Goal: Task Accomplishment & Management: Use online tool/utility

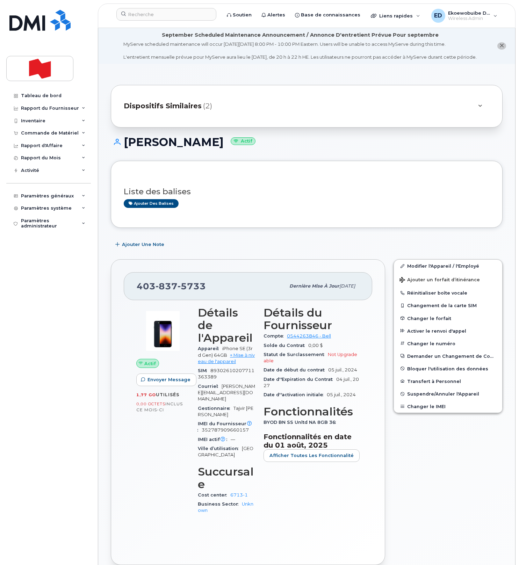
drag, startPoint x: 248, startPoint y: 82, endPoint x: 252, endPoint y: 92, distance: 10.5
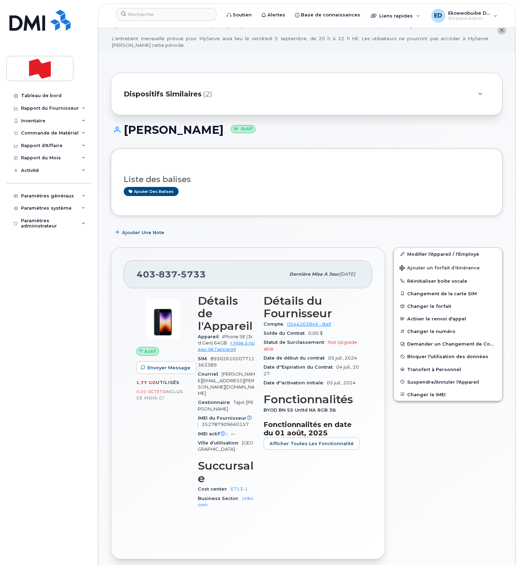
scroll to position [28, 0]
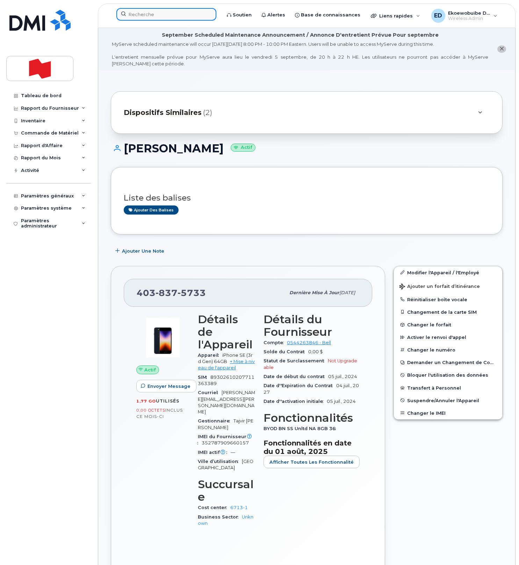
click at [157, 14] on input at bounding box center [166, 14] width 100 height 13
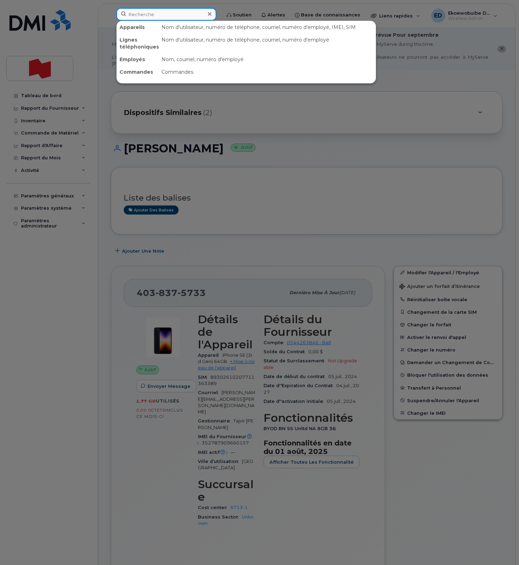
paste input "Vishal Kapoor"
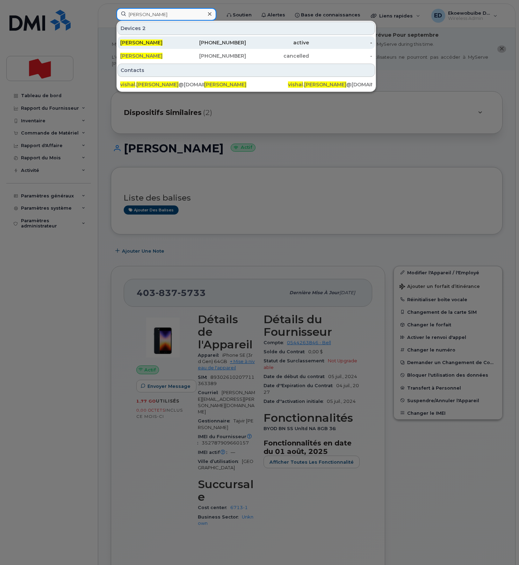
type input "Vishal Kapoor"
click at [142, 42] on span "Vishal Kapoor" at bounding box center [141, 43] width 42 height 6
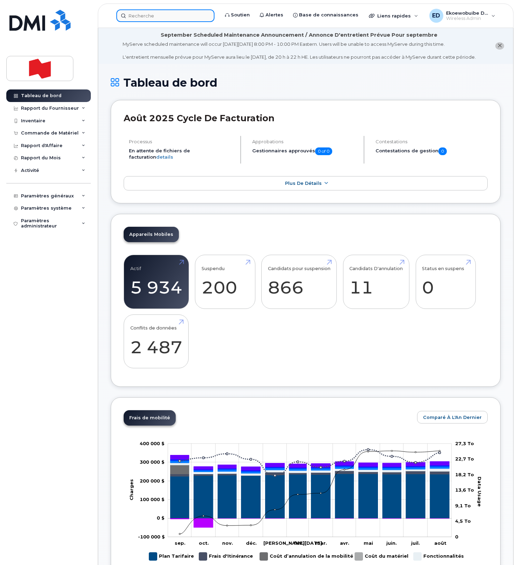
click at [156, 17] on input at bounding box center [165, 15] width 98 height 13
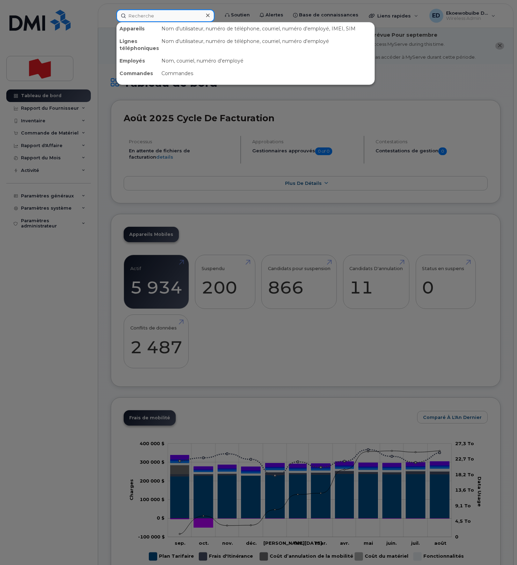
paste input "647-539-5074"
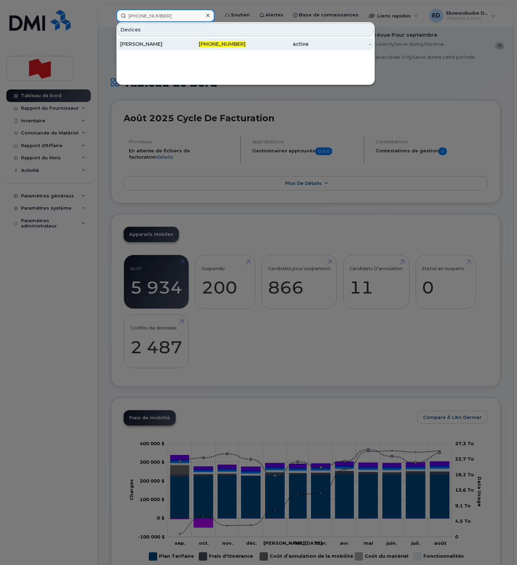
type input "647-539-5074"
click at [146, 44] on div "Patrick Primerano" at bounding box center [151, 44] width 63 height 7
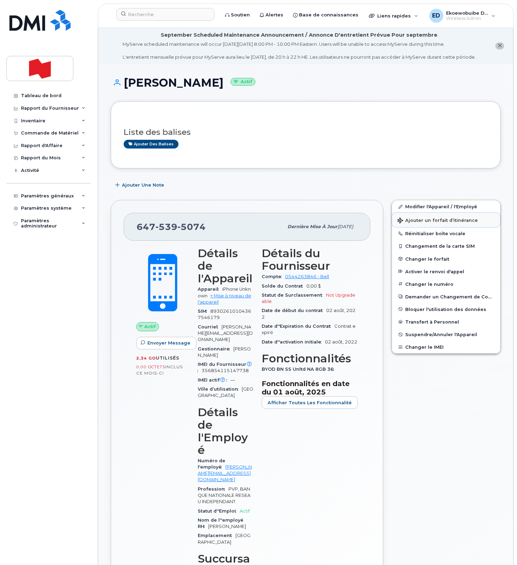
click at [410, 224] on span "Ajouter un forfait d’itinérance" at bounding box center [438, 221] width 80 height 7
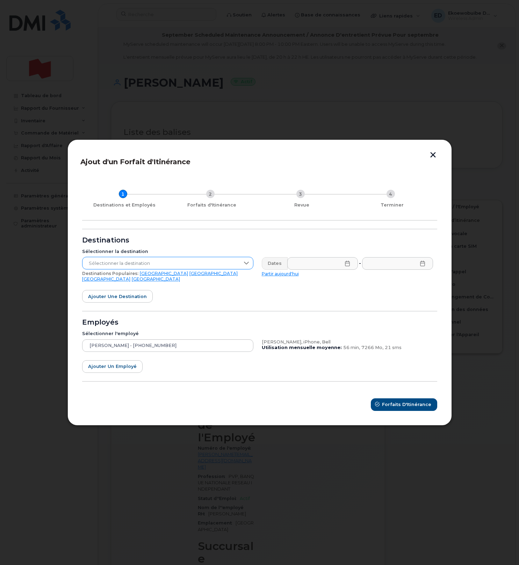
drag, startPoint x: 201, startPoint y: 269, endPoint x: 197, endPoint y: 269, distance: 4.2
click at [201, 269] on span "Sélectionner la destination" at bounding box center [161, 263] width 157 height 13
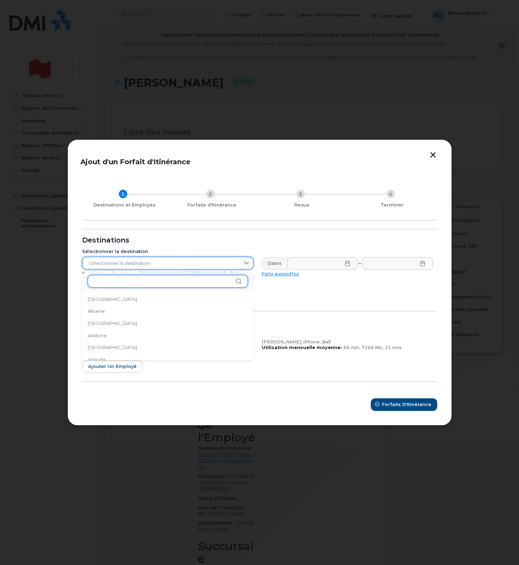
click at [143, 283] on input "text" at bounding box center [168, 281] width 160 height 13
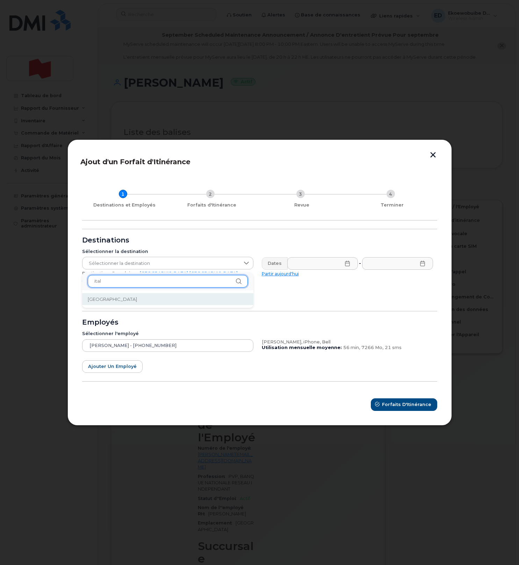
type input "ital"
click at [123, 296] on li "Italie" at bounding box center [167, 299] width 171 height 12
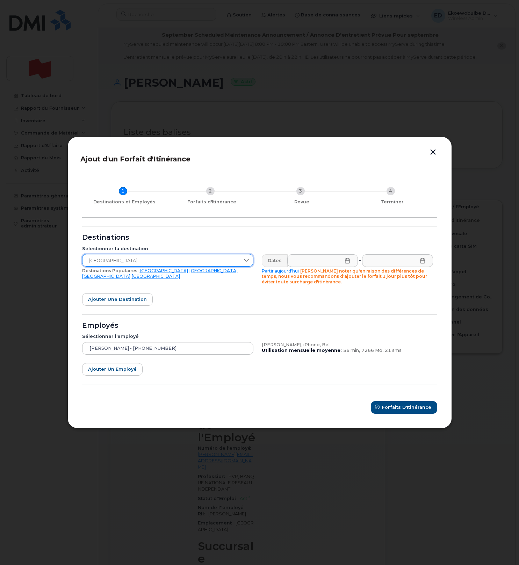
click at [348, 262] on icon at bounding box center [348, 261] width 6 height 6
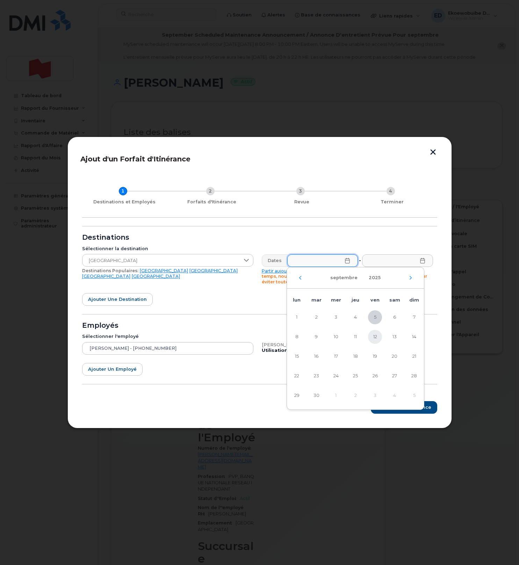
click at [378, 336] on span "12" at bounding box center [375, 337] width 14 height 14
type input "12/09/2025"
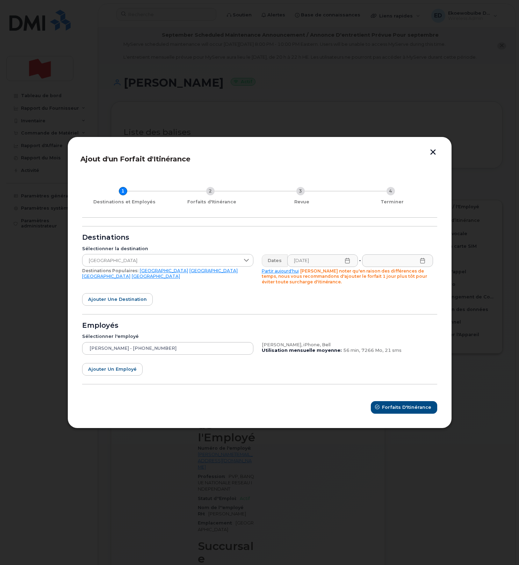
click at [422, 262] on icon at bounding box center [423, 261] width 6 height 6
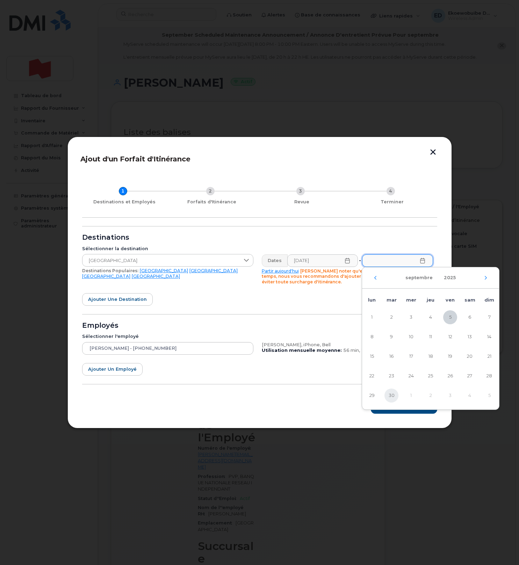
click at [390, 395] on span "30" at bounding box center [392, 396] width 14 height 14
type input "30/09/2025"
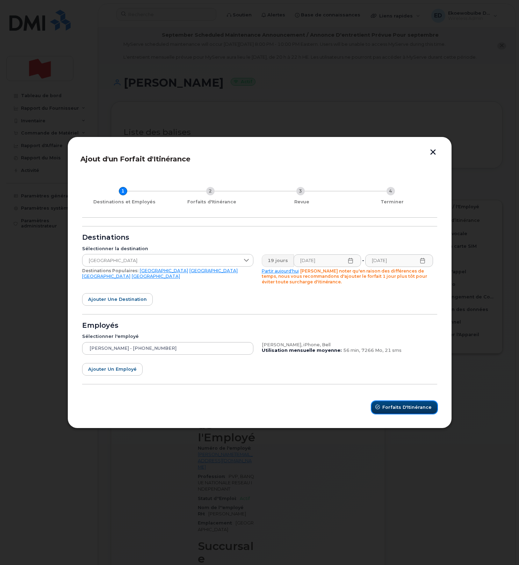
click at [400, 407] on span "Forfaits d'Itinérance" at bounding box center [407, 407] width 49 height 7
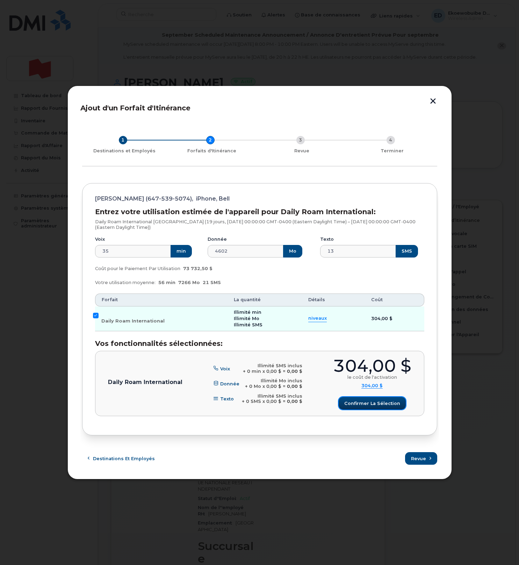
drag, startPoint x: 372, startPoint y: 405, endPoint x: 380, endPoint y: 413, distance: 10.9
click at [372, 405] on span "Confirmer la sélection" at bounding box center [372, 403] width 56 height 7
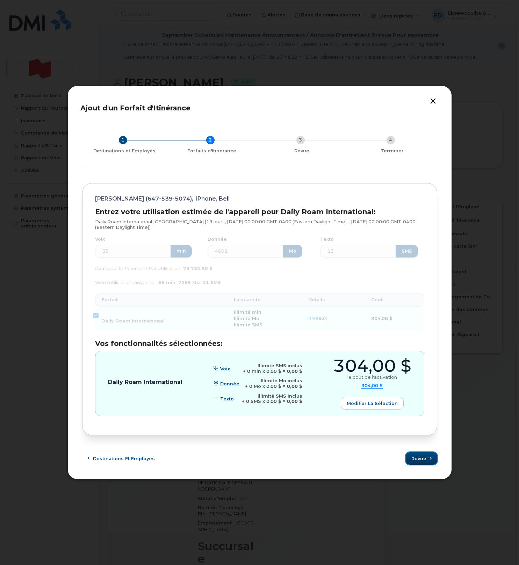
click at [416, 457] on span "Revue" at bounding box center [419, 459] width 15 height 7
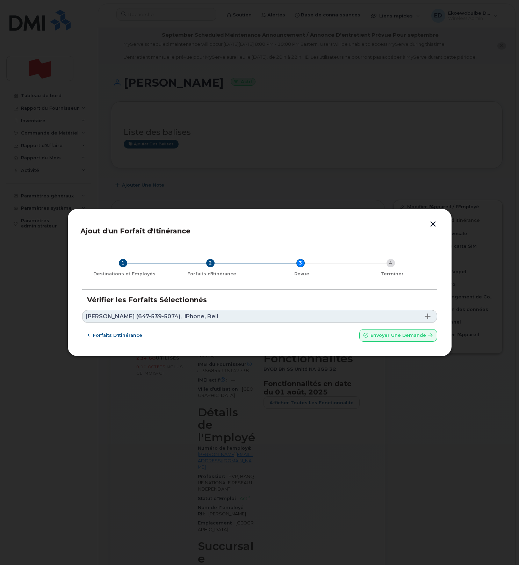
click at [230, 315] on link "Patrick Primerano (647-539-5074), iPhone, Bell" at bounding box center [259, 316] width 355 height 13
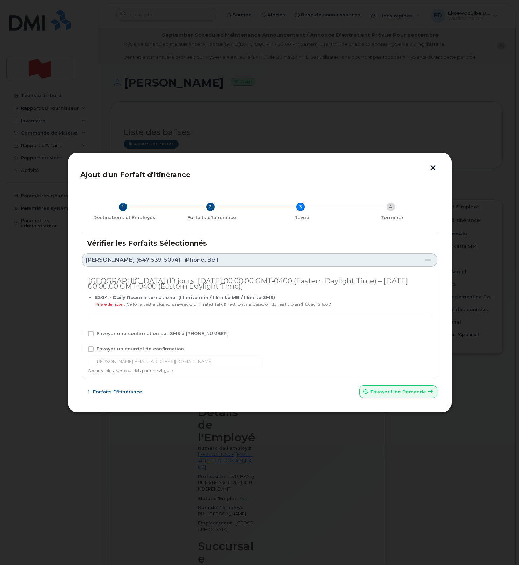
click at [91, 338] on div "Envoyer une confirmation par SMS à 647-539-5074" at bounding box center [259, 335] width 343 height 9
click at [92, 349] on span at bounding box center [91, 350] width 6 height 6
click at [83, 349] on input "Envoyer un courriel de confirmation" at bounding box center [81, 348] width 3 height 3
checkbox input "true"
click at [92, 335] on span at bounding box center [91, 334] width 6 height 6
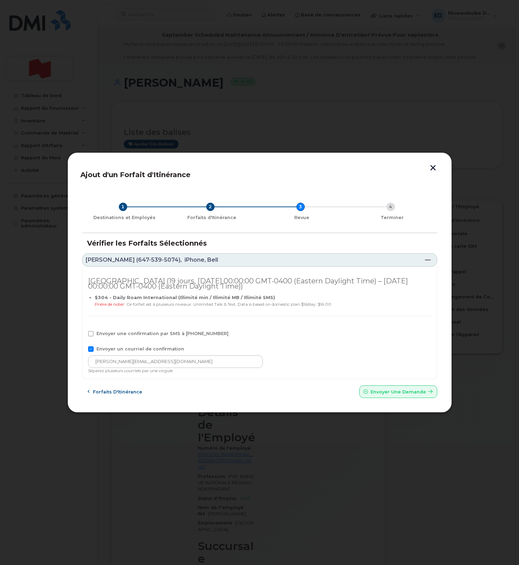
click at [83, 335] on input "Envoyer une confirmation par SMS à 647-539-5074" at bounding box center [81, 332] width 3 height 3
checkbox input "true"
drag, startPoint x: 172, startPoint y: 363, endPoint x: 84, endPoint y: 361, distance: 88.5
click at [86, 361] on div "Italie (19 jours, Fri Sep 12 2025 00:00:00 GMT-0400 (Eastern Daylight Time) – T…" at bounding box center [259, 323] width 355 height 113
paste input "telecom-voix@bnc.ca"
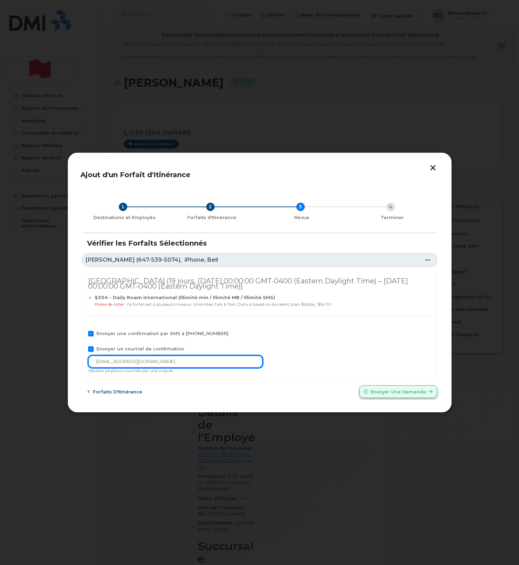
type input "telecom-voix@bnc.ca"
click at [387, 394] on span "Envoyer une Demande" at bounding box center [399, 392] width 56 height 7
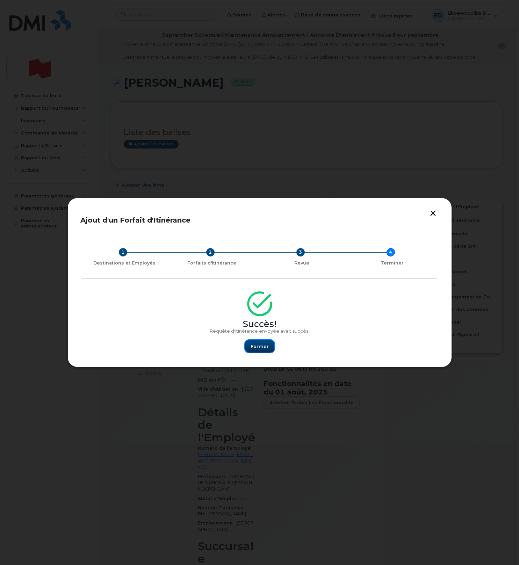
click at [260, 347] on span "Fermer" at bounding box center [260, 346] width 18 height 7
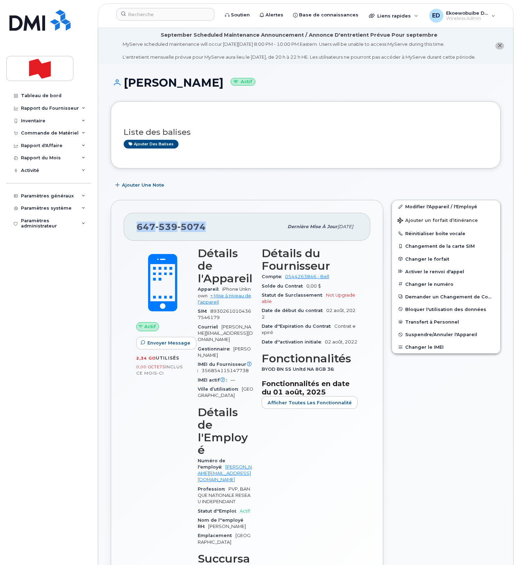
drag, startPoint x: 209, startPoint y: 235, endPoint x: 131, endPoint y: 236, distance: 78.3
click at [131, 236] on div "647 539 5074 Dernière mise à jour 21 oct., 2024" at bounding box center [247, 227] width 247 height 28
copy span "647 539 5074"
click at [163, 19] on input at bounding box center [165, 14] width 98 height 13
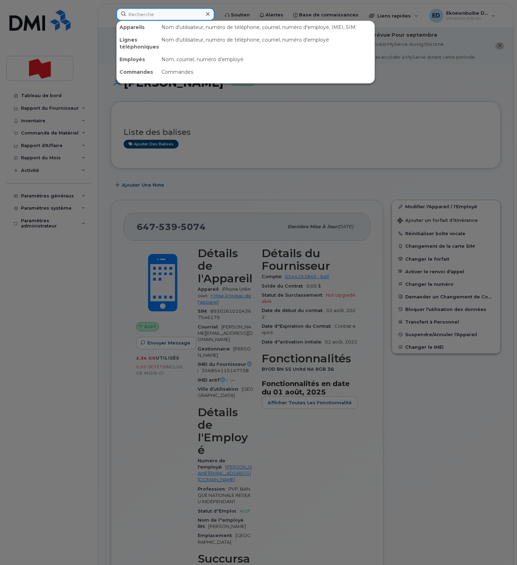
paste input "6475395074"
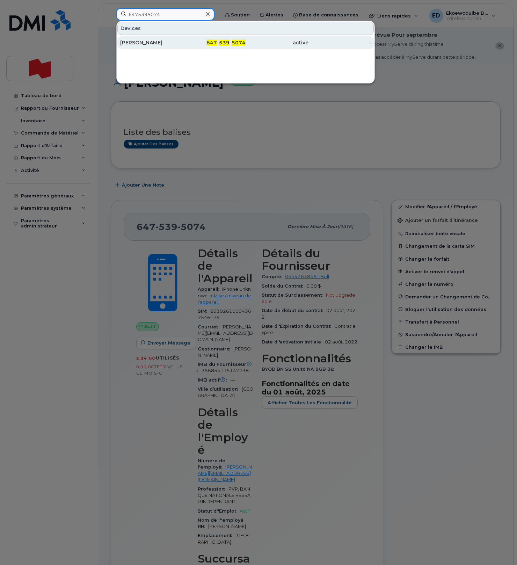
type input "6475395074"
click at [164, 41] on div "Patrick Primerano" at bounding box center [151, 42] width 63 height 7
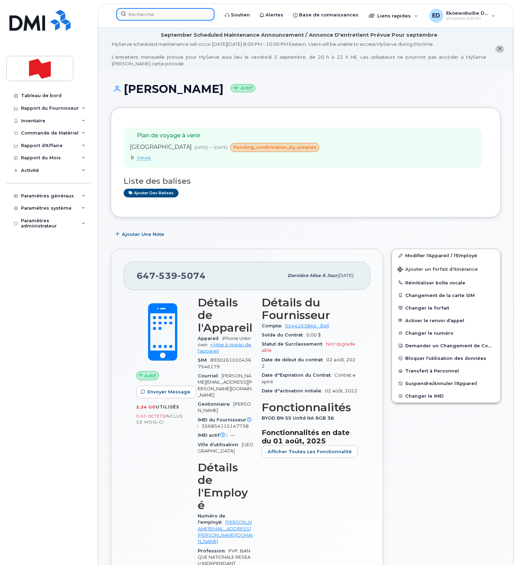
click at [152, 17] on input at bounding box center [165, 14] width 98 height 13
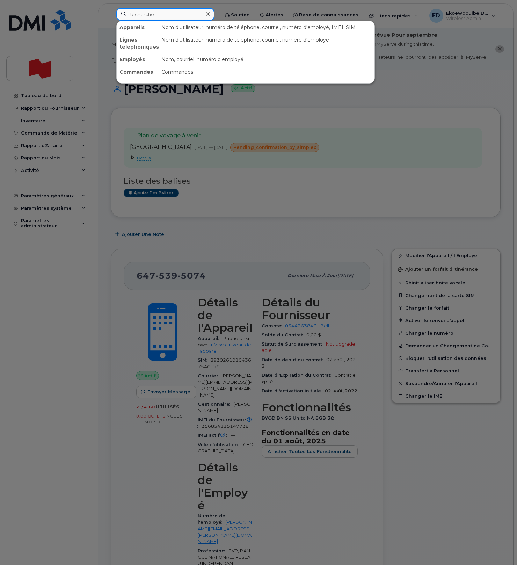
click at [152, 17] on input at bounding box center [165, 14] width 98 height 13
paste input "514-792-7436"
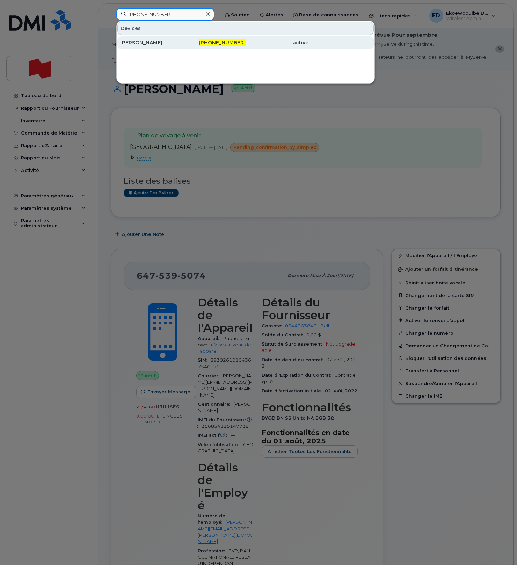
type input "514-792-7436"
click at [160, 44] on div "Sophie Clermont" at bounding box center [151, 42] width 63 height 7
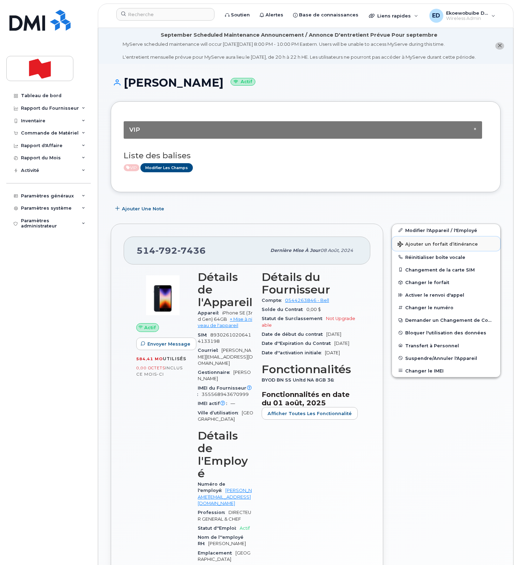
click at [411, 248] on span "Ajouter un forfait d’itinérance" at bounding box center [438, 245] width 80 height 7
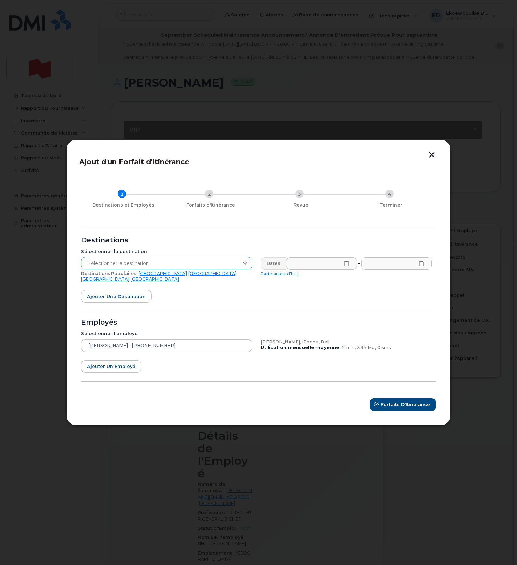
click at [142, 269] on span "Sélectionner la destination" at bounding box center [159, 263] width 157 height 13
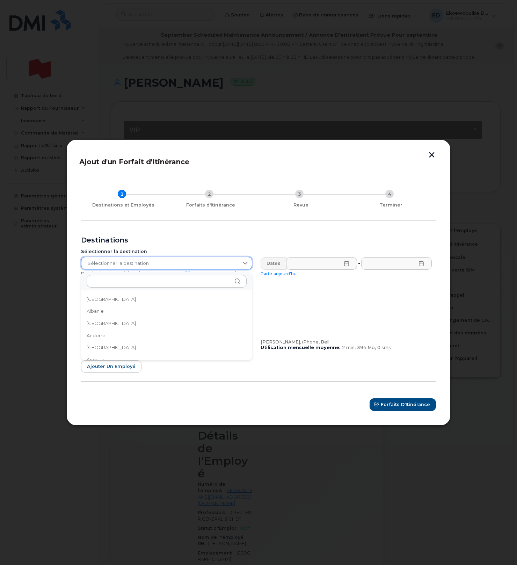
scroll to position [1, 0]
click at [129, 282] on input "text" at bounding box center [167, 280] width 160 height 13
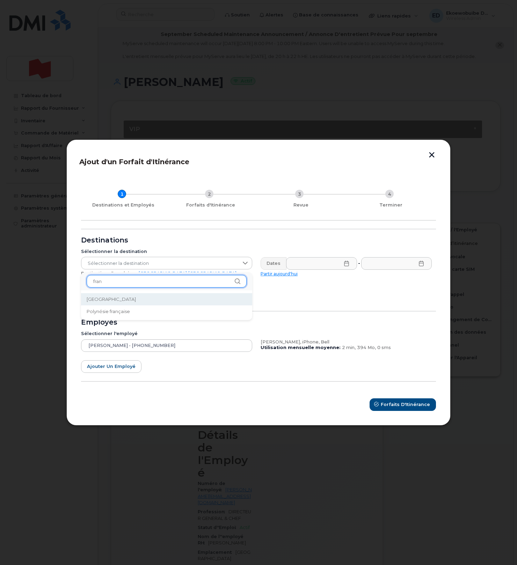
type input "fran"
click at [104, 299] on li "France" at bounding box center [166, 299] width 171 height 12
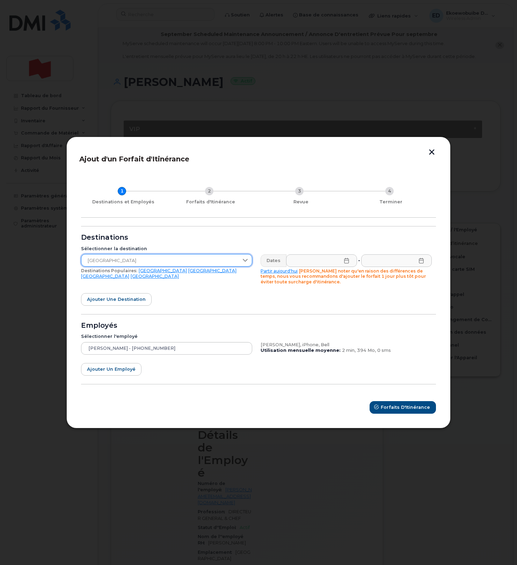
click at [347, 261] on icon at bounding box center [347, 261] width 6 height 6
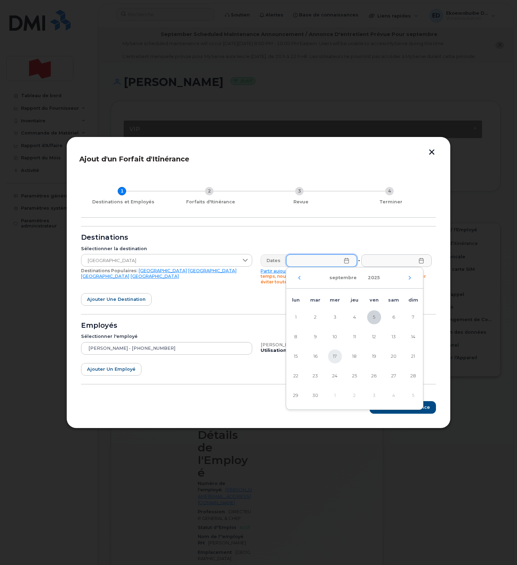
click at [331, 356] on span "17" at bounding box center [335, 357] width 14 height 14
type input "17/09/2025"
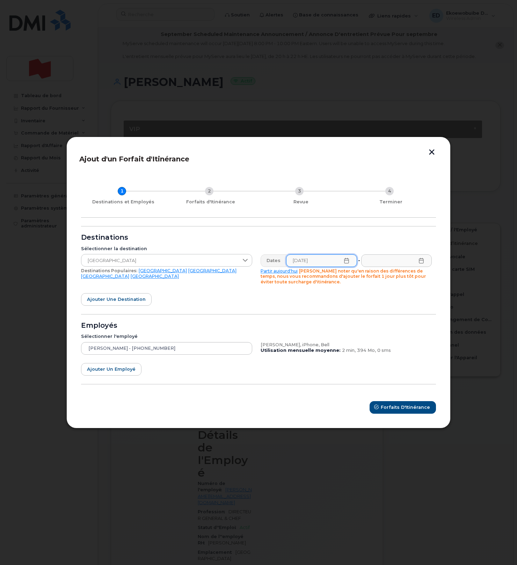
click at [423, 262] on icon at bounding box center [422, 261] width 6 height 6
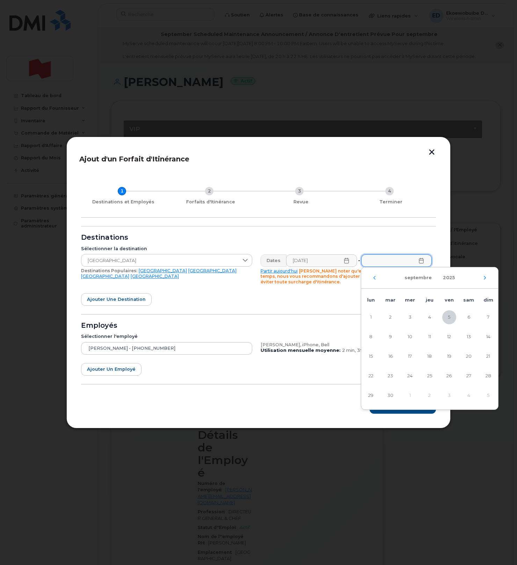
click at [471, 396] on td "4" at bounding box center [469, 396] width 20 height 20
click at [484, 279] on icon "Mois suivant" at bounding box center [485, 278] width 4 height 6
click at [375, 336] on span "6" at bounding box center [371, 337] width 14 height 14
type input "06/10/2025"
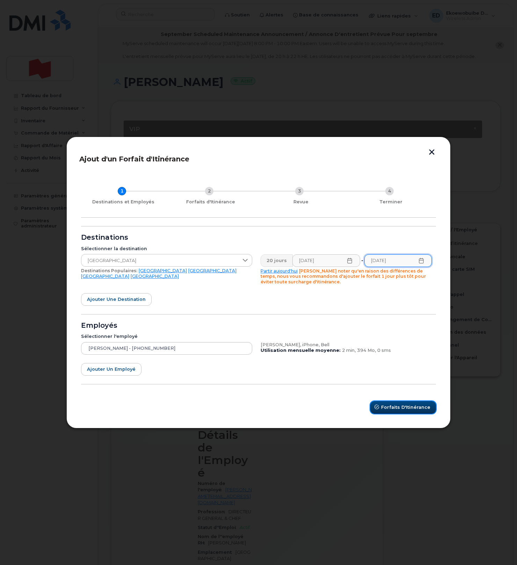
click at [399, 407] on span "Forfaits d'Itinérance" at bounding box center [405, 407] width 49 height 7
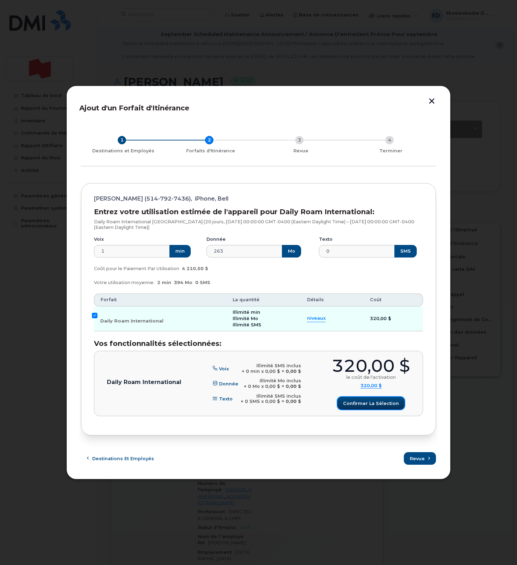
click at [372, 403] on span "Confirmer la sélection" at bounding box center [371, 403] width 56 height 7
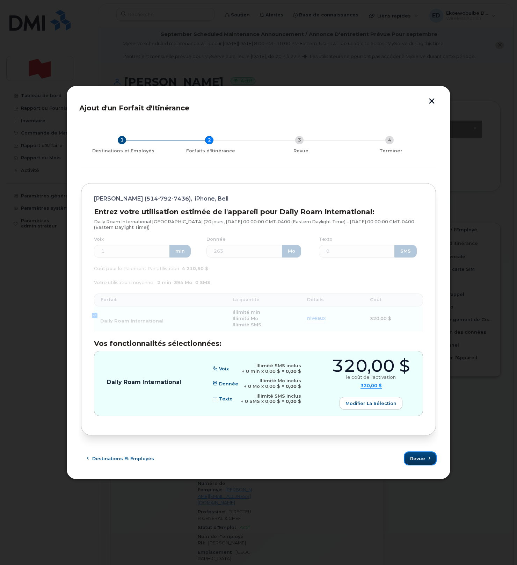
click at [422, 460] on span "Revue" at bounding box center [417, 459] width 15 height 7
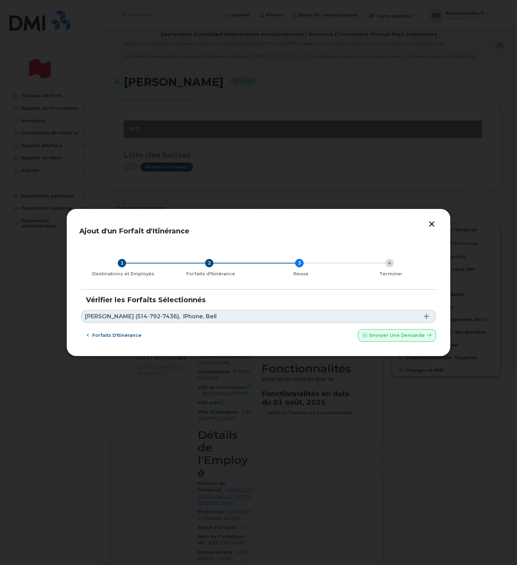
drag, startPoint x: 238, startPoint y: 317, endPoint x: 235, endPoint y: 314, distance: 4.5
click at [238, 317] on link "Sophie Clermont (514-792-7436), iPhone, Bell" at bounding box center [258, 316] width 355 height 13
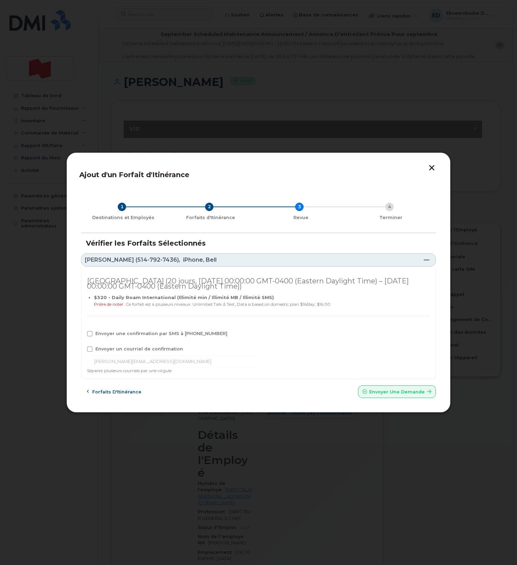
click at [116, 336] on span "Envoyer une confirmation par SMS à 514-792-7436" at bounding box center [161, 333] width 132 height 5
click at [82, 335] on input "Envoyer une confirmation par SMS à 514-792-7436" at bounding box center [80, 332] width 3 height 3
checkbox input "true"
click at [109, 347] on span "Envoyer un courriel de confirmation" at bounding box center [139, 349] width 88 height 5
click at [82, 347] on input "Envoyer un courriel de confirmation" at bounding box center [80, 348] width 3 height 3
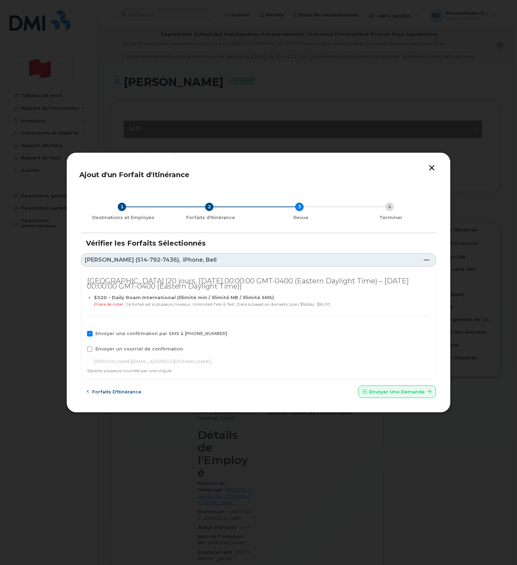
checkbox input "true"
click at [166, 364] on input "sophie.clermont@bnc.ca" at bounding box center [174, 362] width 175 height 13
drag, startPoint x: 166, startPoint y: 364, endPoint x: 52, endPoint y: 361, distance: 114.0
click at [52, 361] on div "Ajout d'un Forfait d'Itinérance 1 Destinations et Employés 2 Forfaits d'Itinéra…" at bounding box center [258, 282] width 517 height 565
paste input "telecom-voix@bnc.ca"
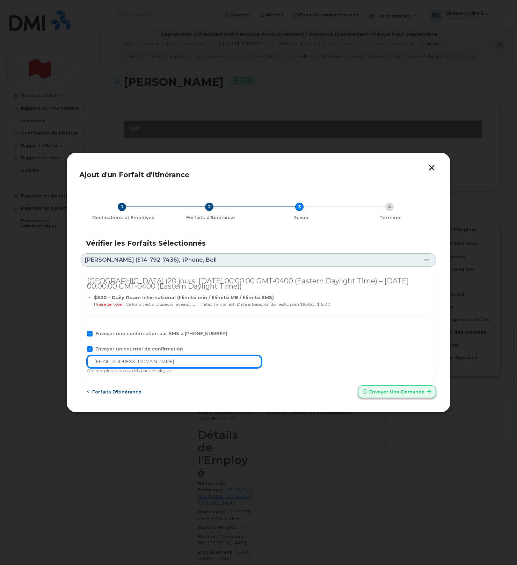
type input "telecom-voix@bnc.ca"
click at [407, 389] on span "Envoyer une Demande" at bounding box center [398, 392] width 56 height 7
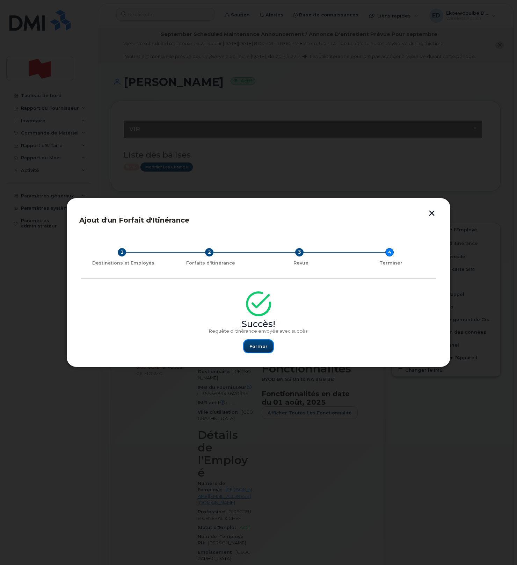
click at [258, 350] on button "Fermer" at bounding box center [258, 346] width 29 height 13
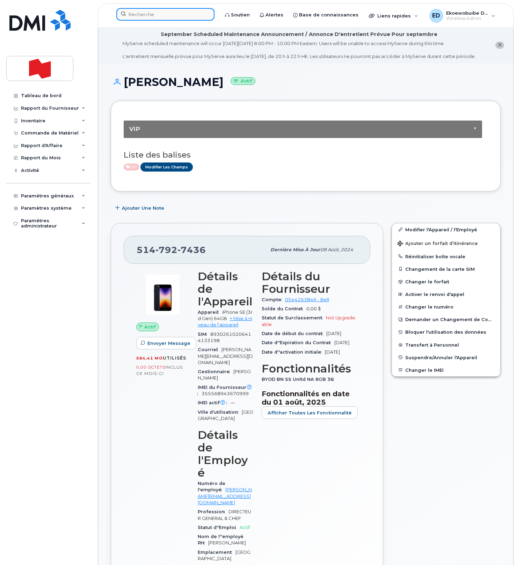
click at [159, 16] on input at bounding box center [165, 14] width 98 height 13
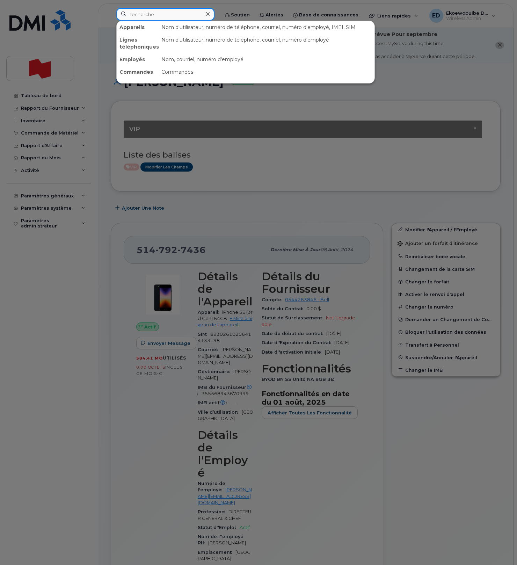
click at [159, 16] on input at bounding box center [165, 14] width 98 height 13
paste input "Dominique Boucher"
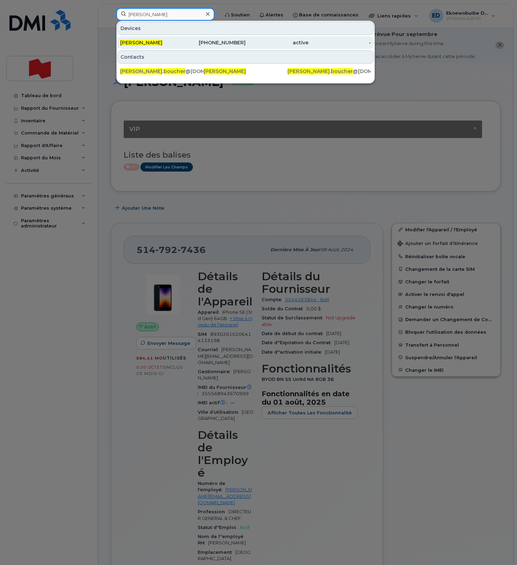
type input "Dominique Boucher"
click at [160, 43] on span "Dominique Boucher" at bounding box center [141, 43] width 42 height 6
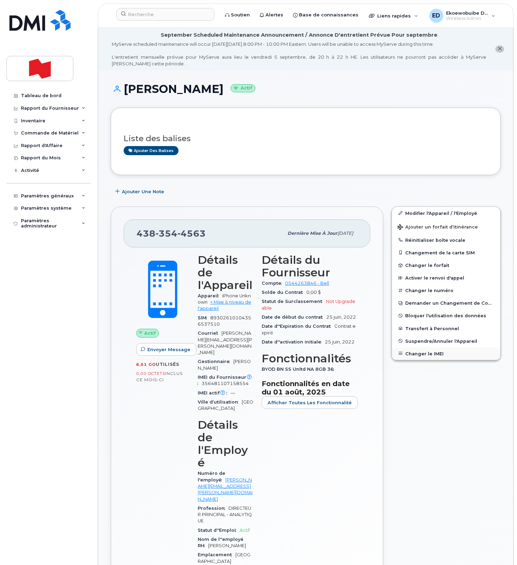
click at [416, 354] on button "Changer le IMEI" at bounding box center [446, 354] width 108 height 13
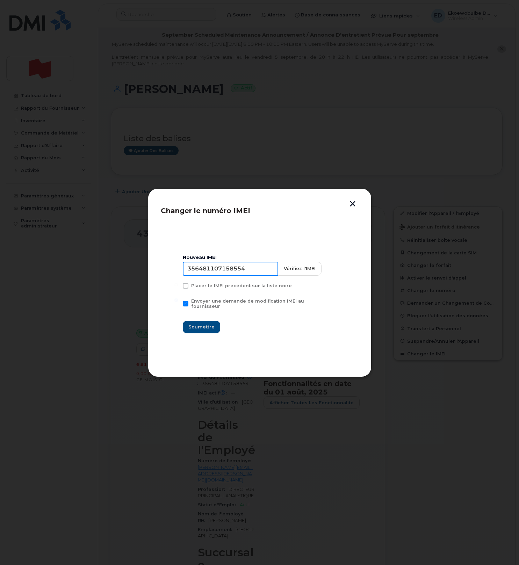
click at [228, 270] on input "356481107158554" at bounding box center [230, 269] width 95 height 14
click at [353, 204] on button "button" at bounding box center [353, 204] width 10 height 7
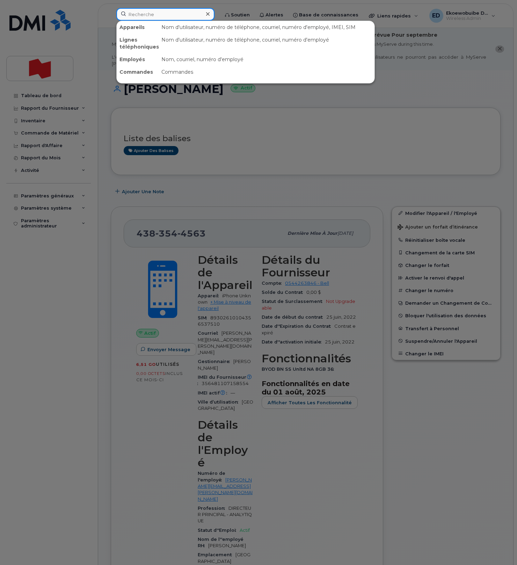
click at [152, 15] on input at bounding box center [165, 14] width 98 height 13
click at [153, 16] on input at bounding box center [165, 14] width 98 height 13
paste input "Tuc Tuncay"
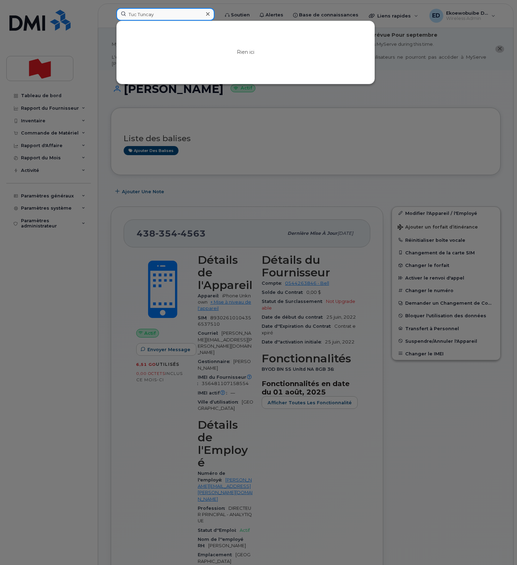
click at [134, 16] on input "Tuc Tuncay" at bounding box center [165, 14] width 98 height 13
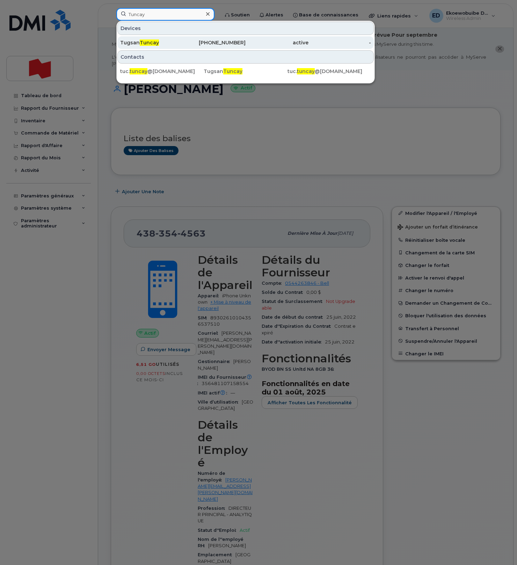
type input "Tuncay"
click at [135, 43] on div "Tugsan Tuncay" at bounding box center [151, 42] width 63 height 7
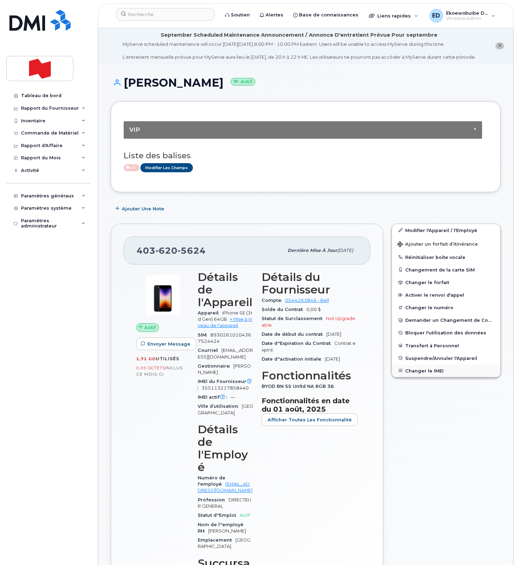
click at [421, 377] on button "Changer le IMEI" at bounding box center [446, 371] width 108 height 13
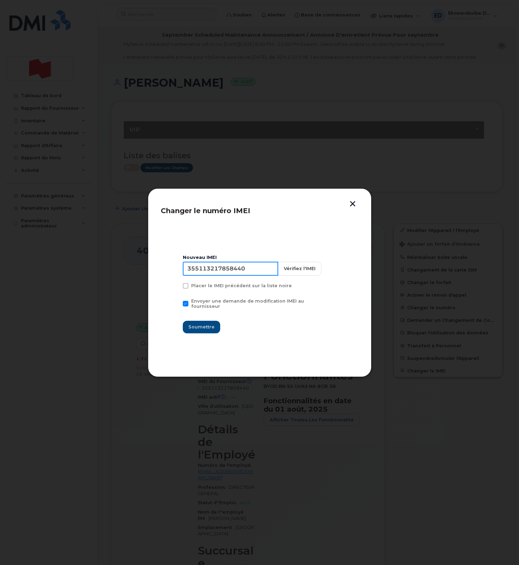
click at [238, 270] on input "355113217858440" at bounding box center [230, 269] width 95 height 14
type input "351388898038736"
click at [209, 324] on span "Soumettre" at bounding box center [201, 327] width 26 height 7
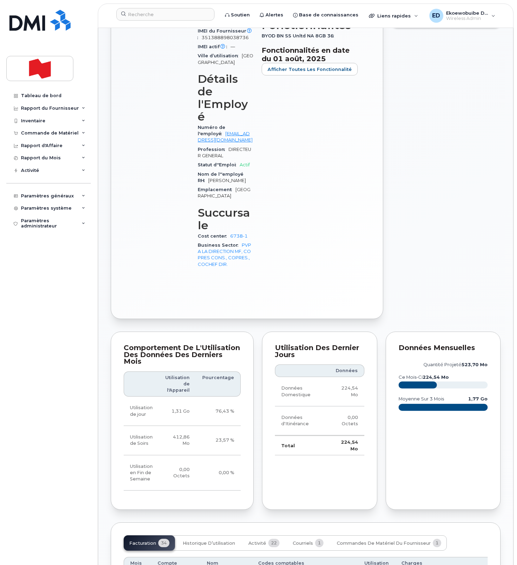
scroll to position [352, 0]
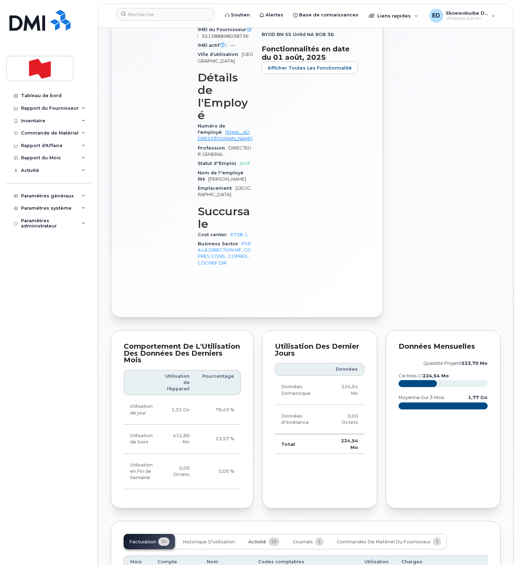
click at [258, 534] on button "Activité 22" at bounding box center [264, 541] width 42 height 15
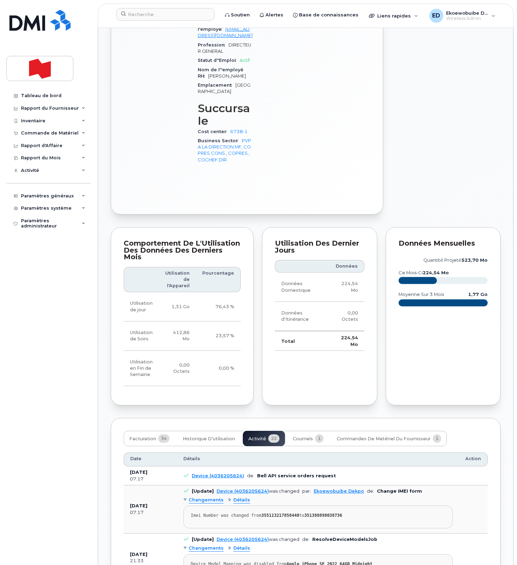
scroll to position [457, 0]
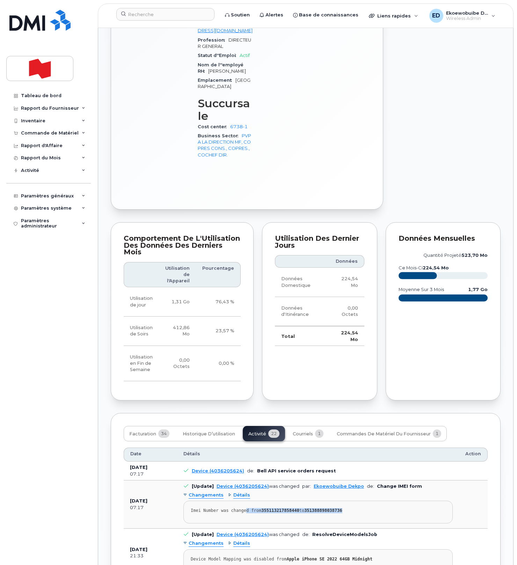
drag, startPoint x: 352, startPoint y: 466, endPoint x: 247, endPoint y: 465, distance: 105.9
click at [247, 508] on div "Imei Number was changed from 355113217858440 to 351388898038736" at bounding box center [318, 510] width 255 height 5
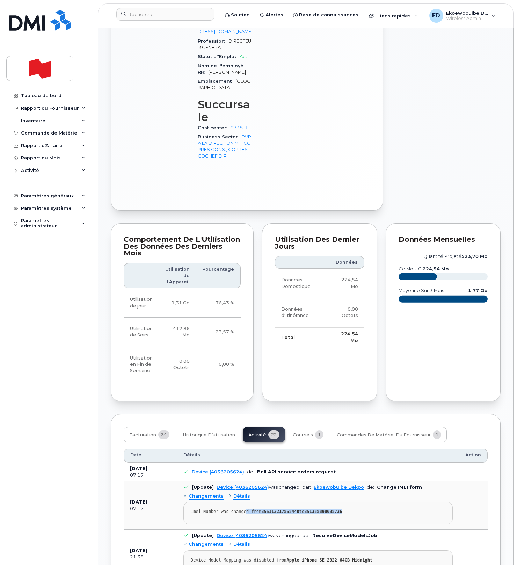
click at [341, 502] on pre "Imei Number was changed from 355113217858440 to 351388898038736" at bounding box center [319, 513] width 270 height 23
drag, startPoint x: 362, startPoint y: 466, endPoint x: 187, endPoint y: 463, distance: 174.9
click at [187, 502] on pre "Imei Number was changed from 355113217858440 to 351388898038736" at bounding box center [319, 513] width 270 height 23
copy div "Imei Number was changed from 355113217858440 to 351388898038736"
click at [159, 14] on input at bounding box center [165, 14] width 98 height 13
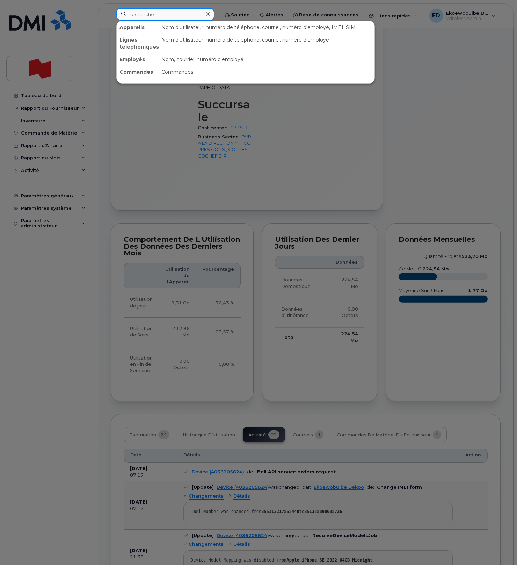
paste input "[PERSON_NAME][EMAIL_ADDRESS][DOMAIN_NAME]"
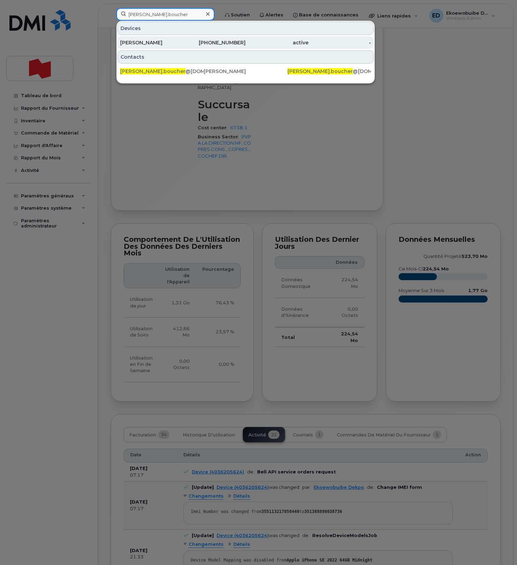
type input "[PERSON_NAME].boucher"
click at [174, 43] on div "[PERSON_NAME]" at bounding box center [151, 42] width 63 height 7
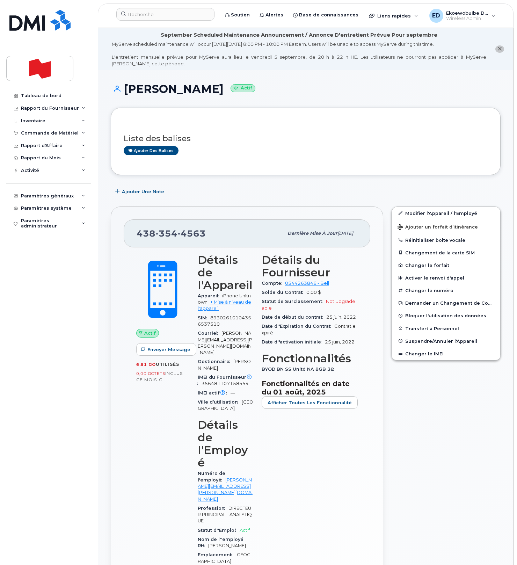
click at [285, 130] on div "Liste des balises Ajouter des balises" at bounding box center [306, 141] width 364 height 27
click at [163, 14] on input at bounding box center [165, 14] width 98 height 13
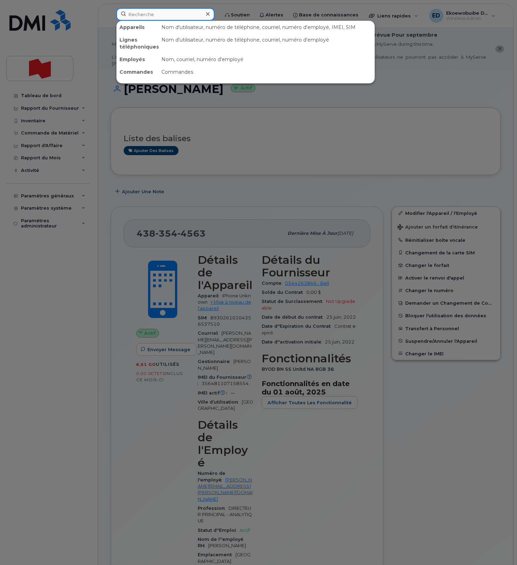
paste input "[PERSON_NAME]"
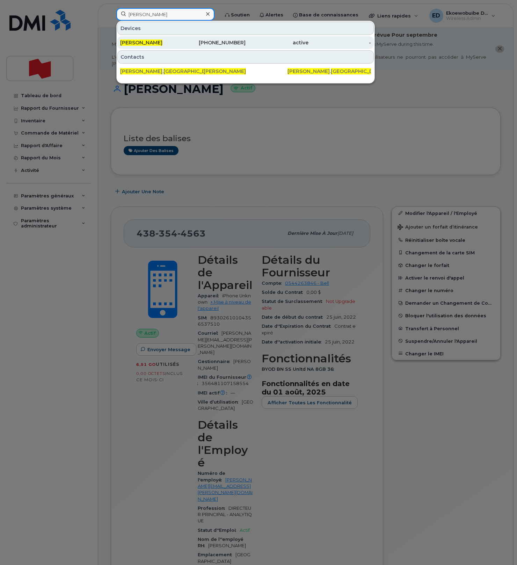
type input "[PERSON_NAME]"
click at [152, 45] on span "[PERSON_NAME]" at bounding box center [141, 43] width 42 height 6
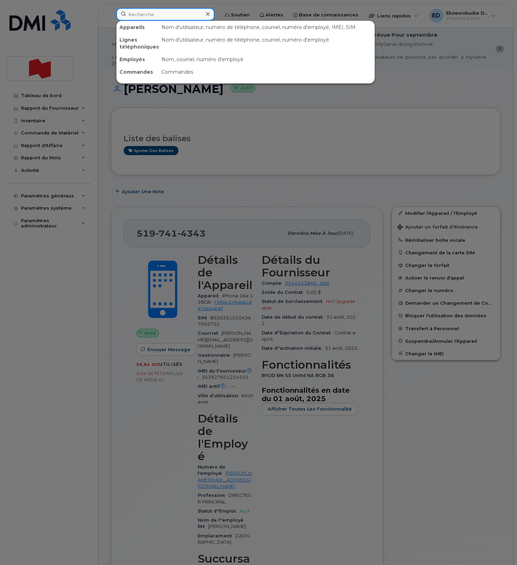
click at [148, 14] on input at bounding box center [165, 14] width 98 height 13
paste input "[PERSON_NAME][EMAIL_ADDRESS][DOMAIN_NAME]"
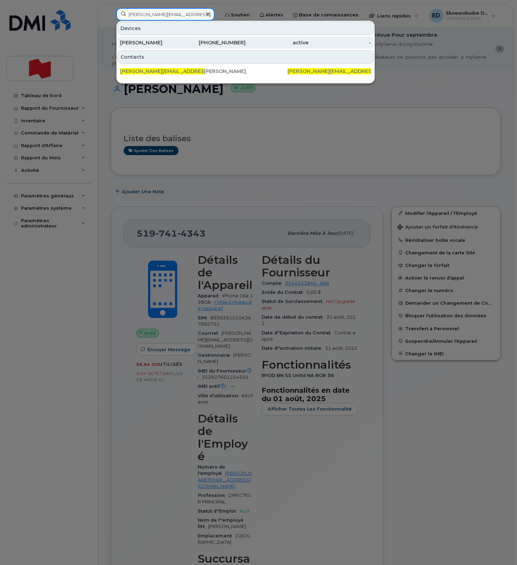
type input "[PERSON_NAME][EMAIL_ADDRESS][DOMAIN_NAME]"
click at [157, 43] on div "[PERSON_NAME]" at bounding box center [151, 42] width 63 height 7
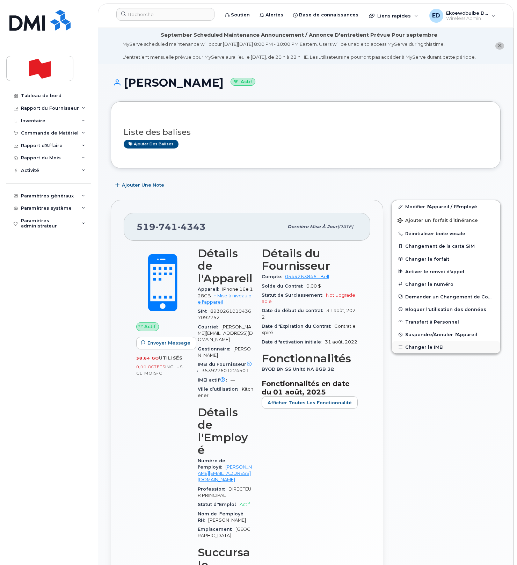
click at [430, 353] on button "Changer le IMEI" at bounding box center [446, 347] width 108 height 13
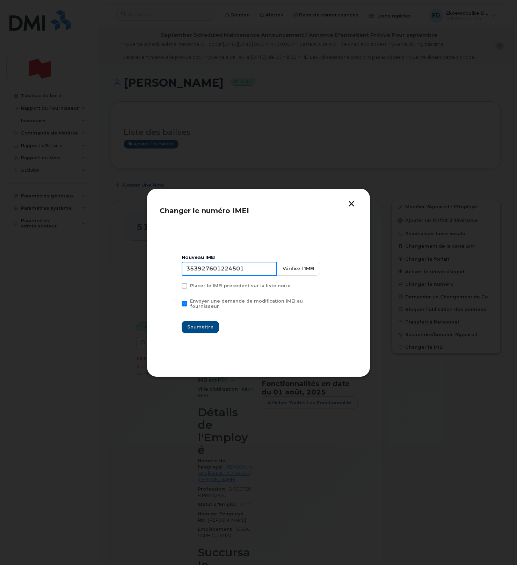
click at [209, 272] on input "353927601224501" at bounding box center [229, 269] width 95 height 14
click at [353, 204] on button "button" at bounding box center [352, 204] width 10 height 7
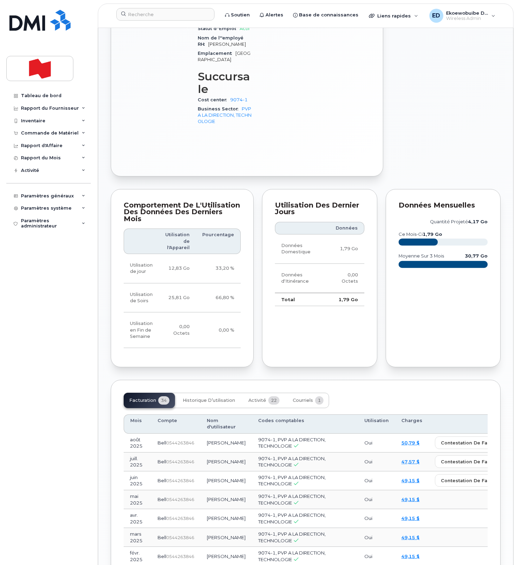
scroll to position [482, 0]
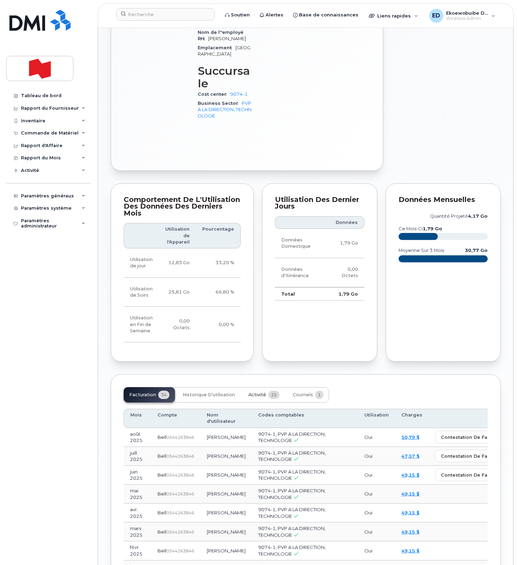
click at [259, 392] on span "Activité" at bounding box center [258, 395] width 18 height 6
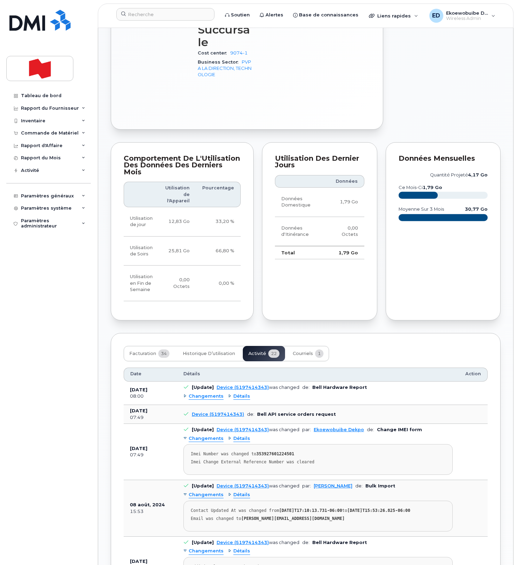
scroll to position [524, 0]
click at [321, 444] on pre "Imei Number was changed to 353927601224501 Imei Change External Reference Numbe…" at bounding box center [319, 459] width 270 height 31
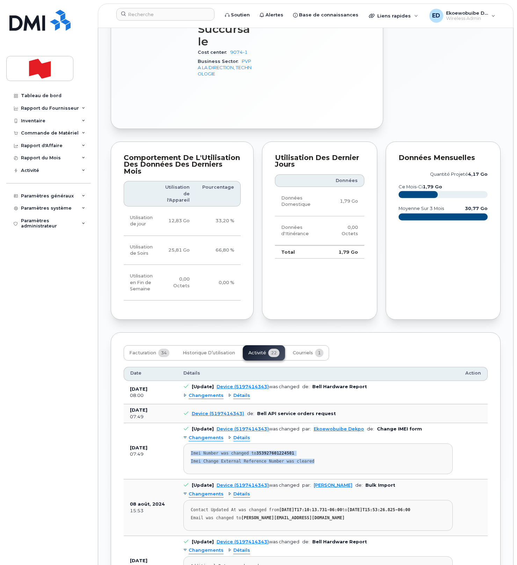
drag, startPoint x: 323, startPoint y: 409, endPoint x: 191, endPoint y: 399, distance: 132.2
click at [191, 444] on pre "Imei Number was changed to 353927601224501 Imei Change External Reference Numbe…" at bounding box center [319, 459] width 270 height 31
copy pre "Imei Number was changed to 353927601224501 Imei Change External Reference Numbe…"
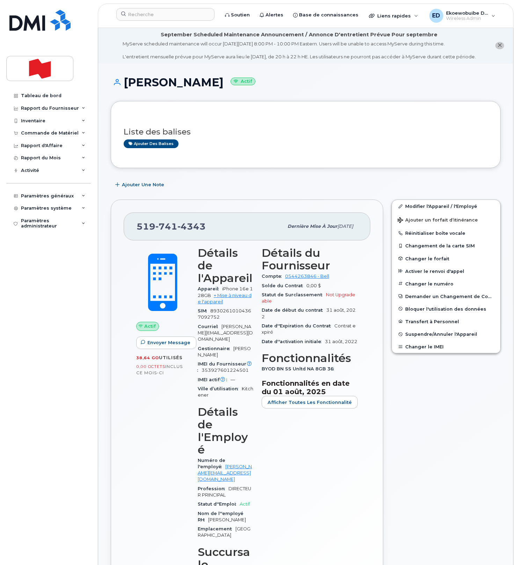
scroll to position [0, 0]
drag, startPoint x: 208, startPoint y: 236, endPoint x: 138, endPoint y: 235, distance: 69.9
click at [138, 234] on div "[PHONE_NUMBER]" at bounding box center [210, 227] width 147 height 15
copy span "[PHONE_NUMBER]"
click at [152, 18] on input at bounding box center [165, 14] width 98 height 13
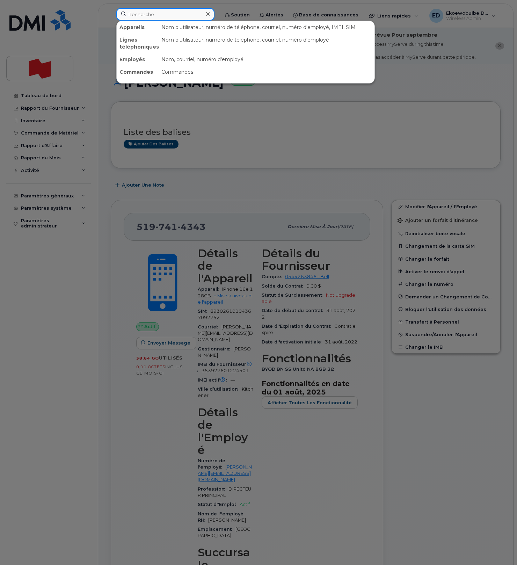
paste input "[EMAIL_ADDRESS][DOMAIN_NAME]"
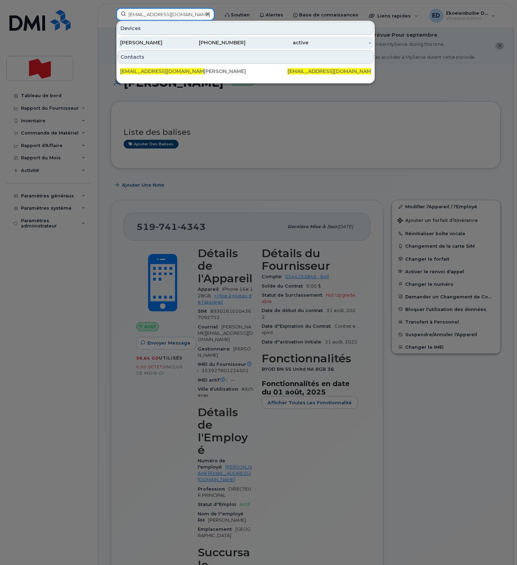
type input "[EMAIL_ADDRESS][DOMAIN_NAME]"
click at [151, 43] on div "[PERSON_NAME]" at bounding box center [151, 42] width 63 height 7
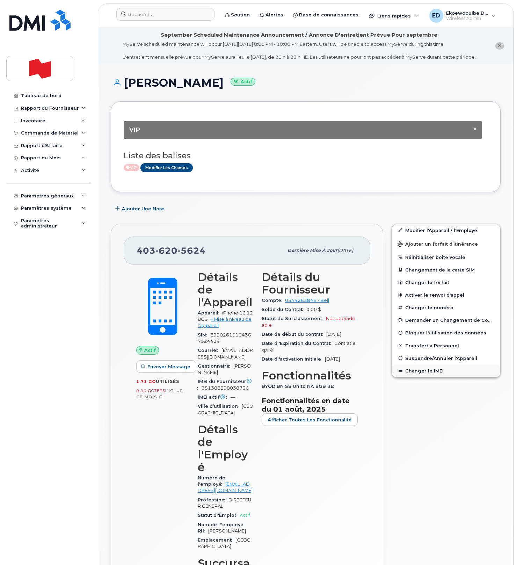
click at [425, 377] on button "Changer le IMEI" at bounding box center [446, 371] width 108 height 13
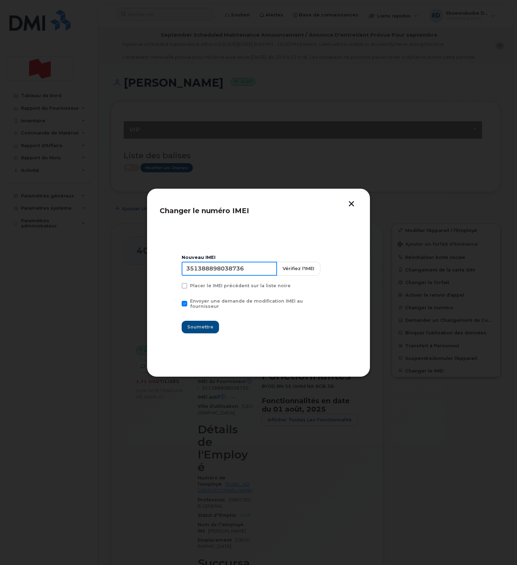
click at [234, 273] on input "351388898038736" at bounding box center [229, 269] width 95 height 14
click at [353, 203] on button "button" at bounding box center [352, 204] width 10 height 7
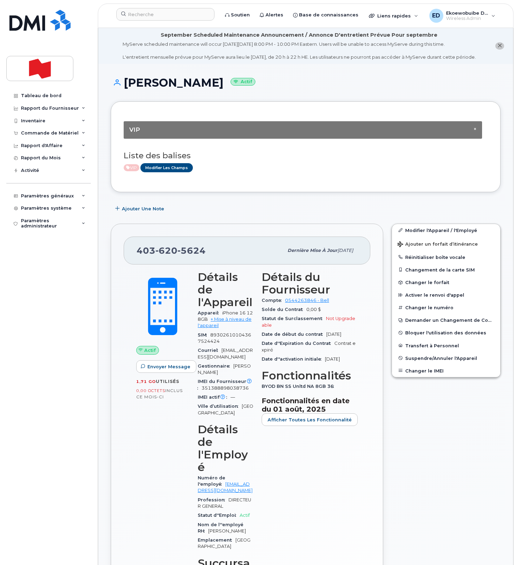
click at [214, 265] on div "[PHONE_NUMBER] Dernière mise à jour [DATE]" at bounding box center [247, 251] width 247 height 28
drag, startPoint x: 202, startPoint y: 262, endPoint x: 138, endPoint y: 261, distance: 64.0
click at [138, 258] on div "[PHONE_NUMBER]" at bounding box center [210, 250] width 147 height 15
copy span "[PHONE_NUMBER]"
click at [158, 17] on input at bounding box center [165, 14] width 98 height 13
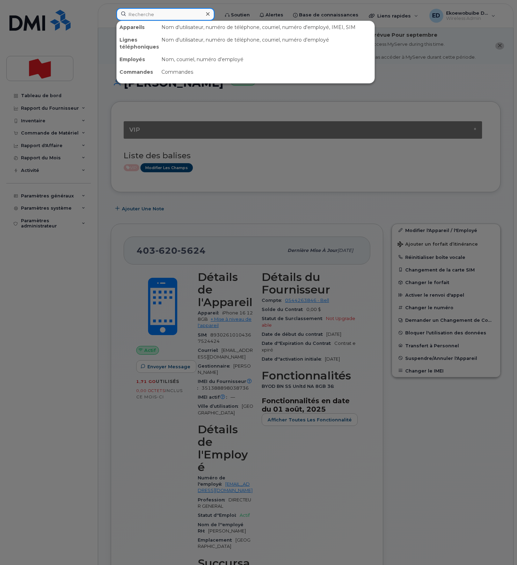
paste input "[PHONE_NUMBER]"
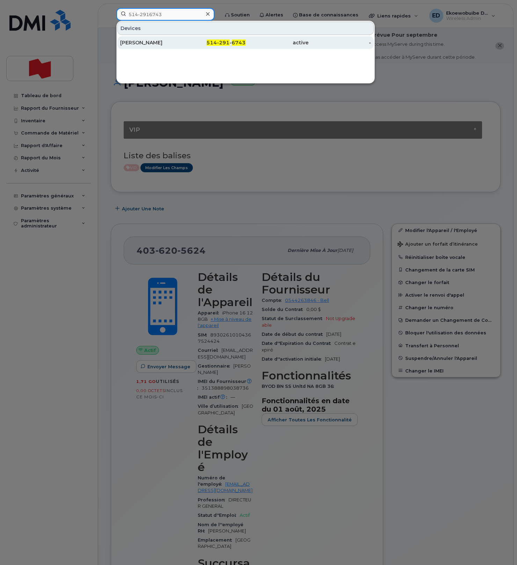
type input "514-2916743"
click at [172, 46] on div "[PERSON_NAME]" at bounding box center [151, 42] width 63 height 7
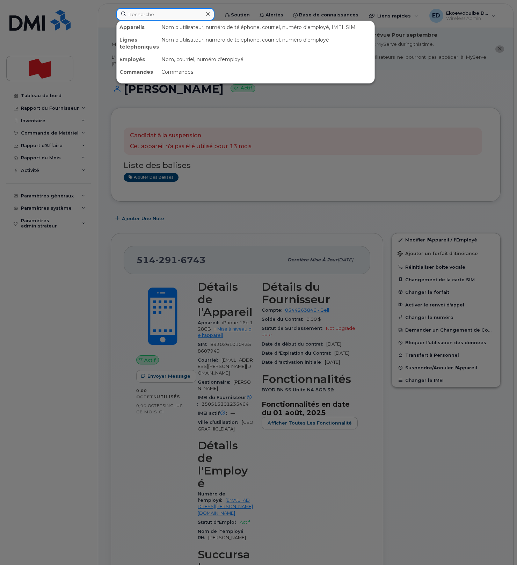
click at [154, 19] on input at bounding box center [165, 14] width 98 height 13
paste input "[PHONE_NUMBER]"
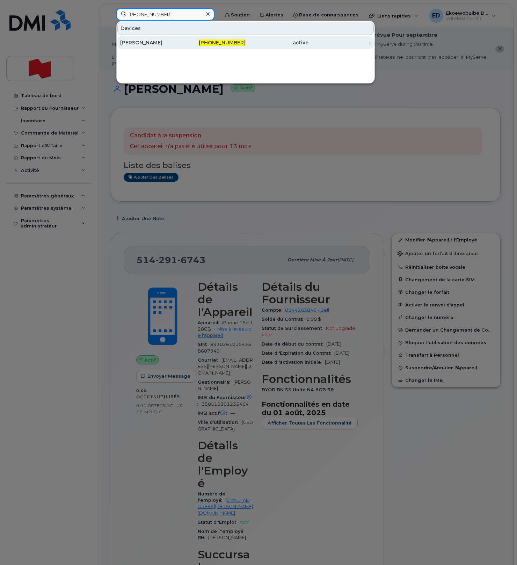
type input "[PHONE_NUMBER]"
click at [162, 47] on div "[PERSON_NAME]" at bounding box center [151, 42] width 63 height 13
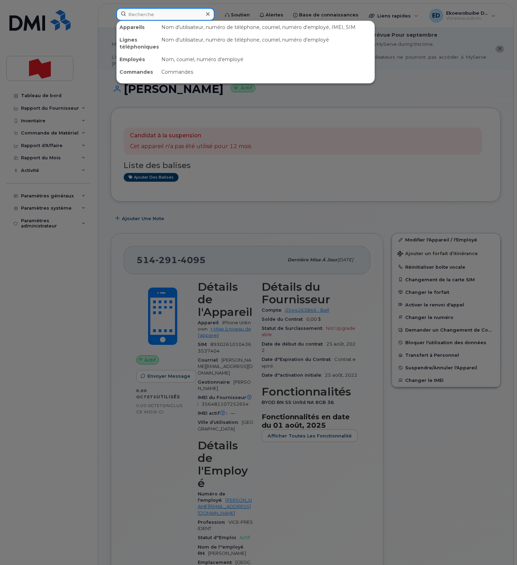
click at [156, 16] on input at bounding box center [165, 14] width 98 height 13
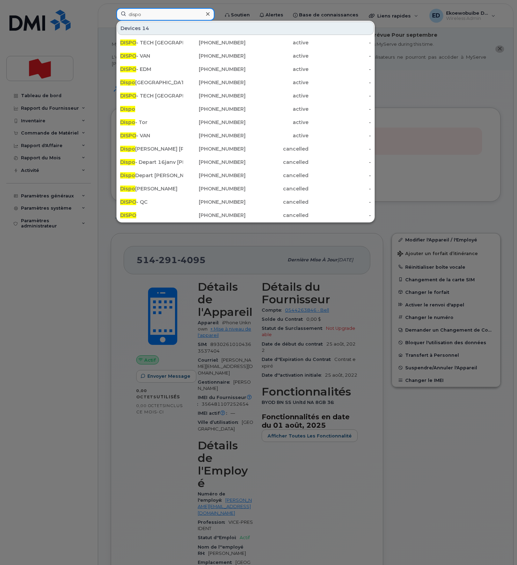
type input "dispo"
